Goal: Transaction & Acquisition: Purchase product/service

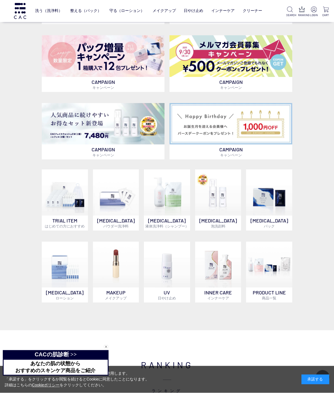
scroll to position [189, 0]
click at [273, 205] on img at bounding box center [269, 193] width 46 height 46
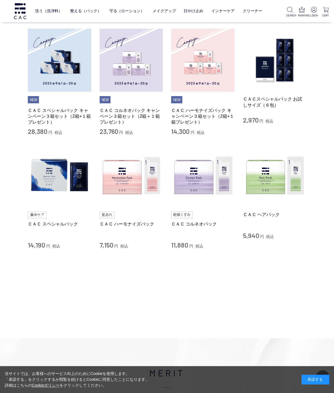
scroll to position [117, 0]
click at [206, 188] on img at bounding box center [202, 175] width 63 height 63
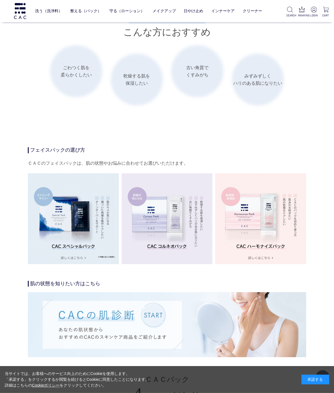
scroll to position [811, 0]
click at [88, 244] on img at bounding box center [73, 218] width 91 height 91
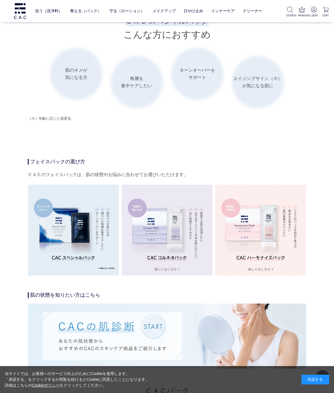
scroll to position [933, 0]
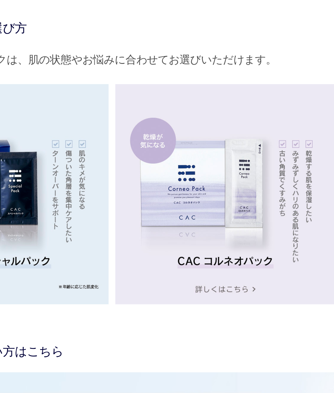
click at [122, 185] on img at bounding box center [167, 230] width 91 height 91
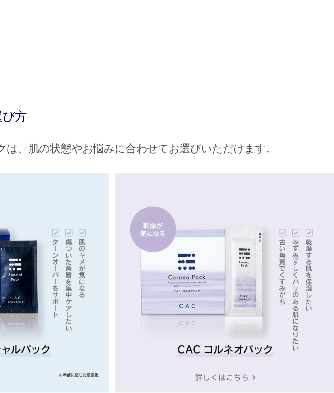
scroll to position [852, 0]
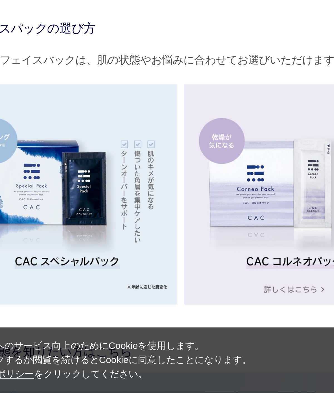
click at [49, 266] on img at bounding box center [73, 311] width 91 height 91
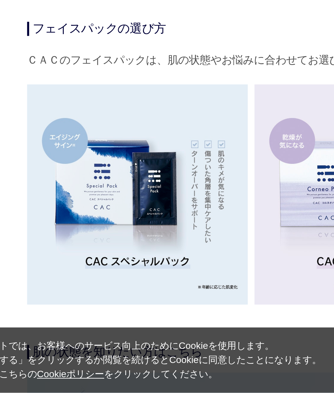
click at [62, 266] on img at bounding box center [73, 311] width 91 height 91
click at [86, 266] on img at bounding box center [73, 311] width 91 height 91
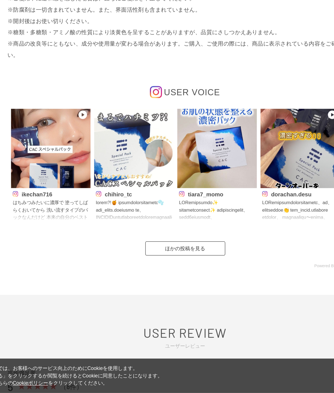
scroll to position [2459, 0]
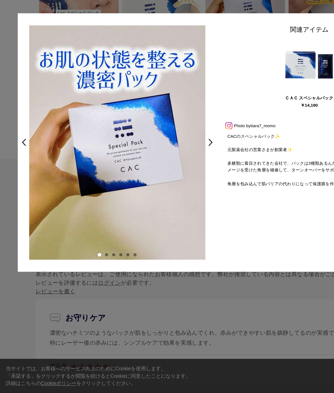
click at [166, 192] on link ">" at bounding box center [166, 197] width 8 height 10
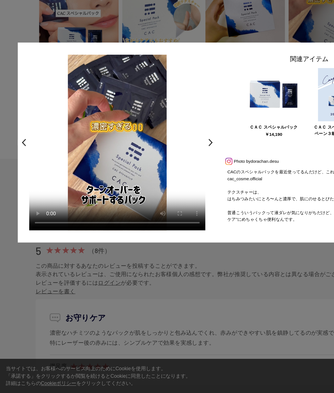
click at [164, 192] on link ">" at bounding box center [166, 197] width 8 height 10
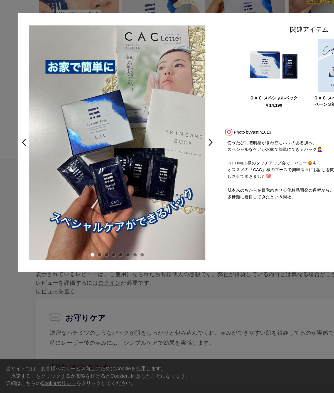
click at [167, 192] on link ">" at bounding box center [166, 197] width 8 height 10
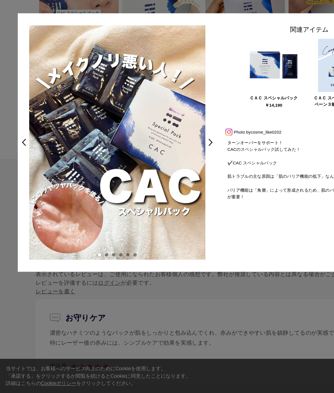
click at [166, 192] on link ">" at bounding box center [166, 197] width 8 height 10
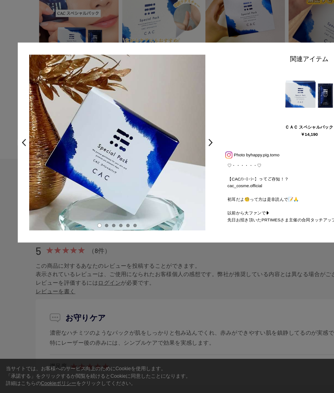
click at [166, 192] on link ">" at bounding box center [166, 197] width 8 height 10
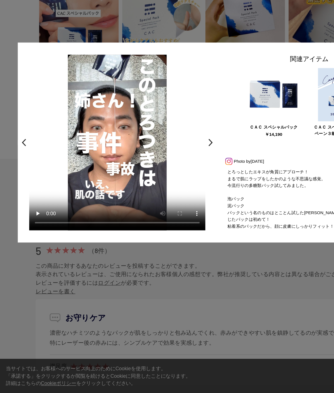
click at [164, 192] on link ">" at bounding box center [166, 197] width 8 height 10
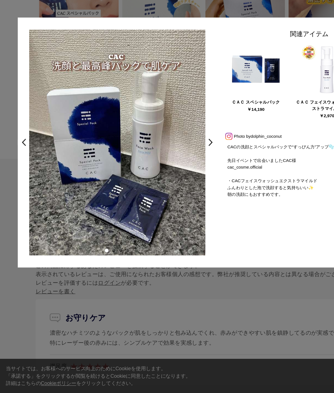
click at [166, 192] on link ">" at bounding box center [166, 197] width 8 height 10
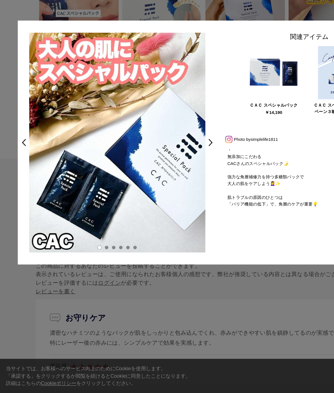
click at [166, 192] on link ">" at bounding box center [166, 197] width 8 height 10
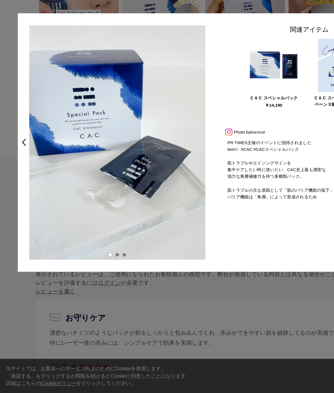
click at [166, 113] on div "< PR TIMES主催のイベントに招待されました item▷ #CAC #CACスペシャルパック 肌トラブルやエイジングサインを 集中ケアしたい時に使いたい…" at bounding box center [92, 197] width 156 height 184
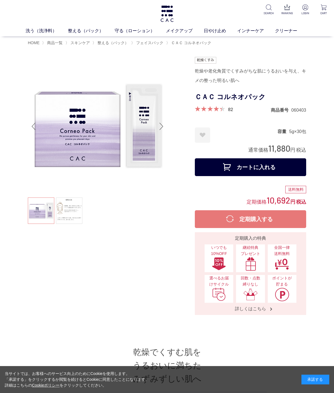
click at [70, 216] on link at bounding box center [69, 211] width 26 height 26
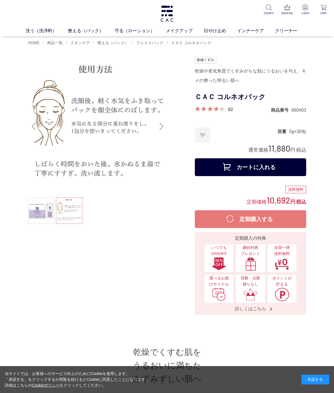
click at [36, 385] on link "Cookieポリシー" at bounding box center [46, 385] width 28 height 4
